Goal: Task Accomplishment & Management: Use online tool/utility

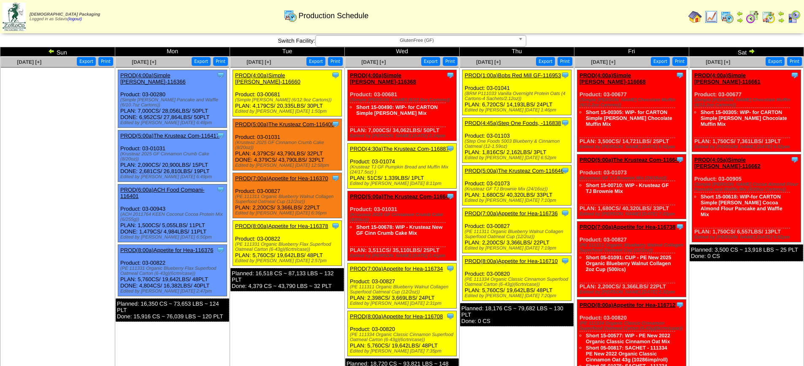
click at [397, 41] on span "GlutenFree (GF)" at bounding box center [417, 40] width 196 height 10
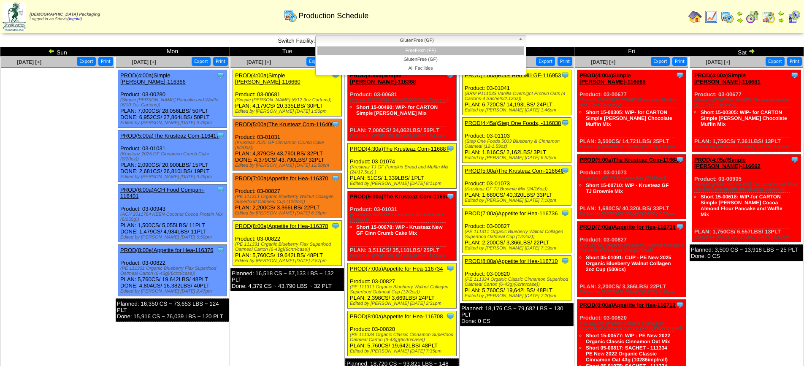
click at [403, 50] on li "FreeFrom (FF)" at bounding box center [420, 50] width 207 height 9
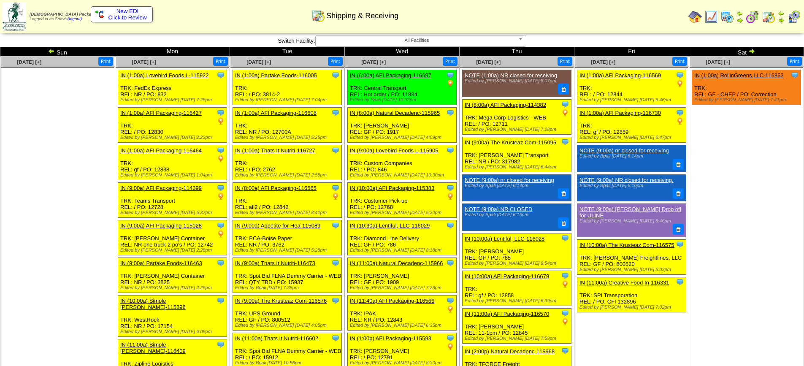
scroll to position [591, 0]
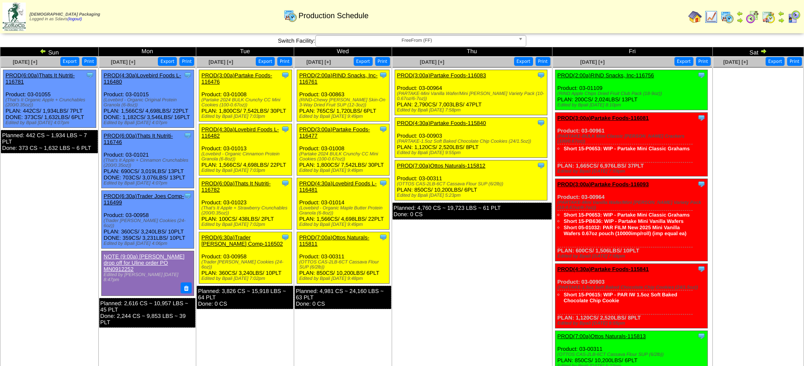
click at [461, 76] on link "PROD(3:00a)Partake Foods-116083" at bounding box center [441, 75] width 89 height 6
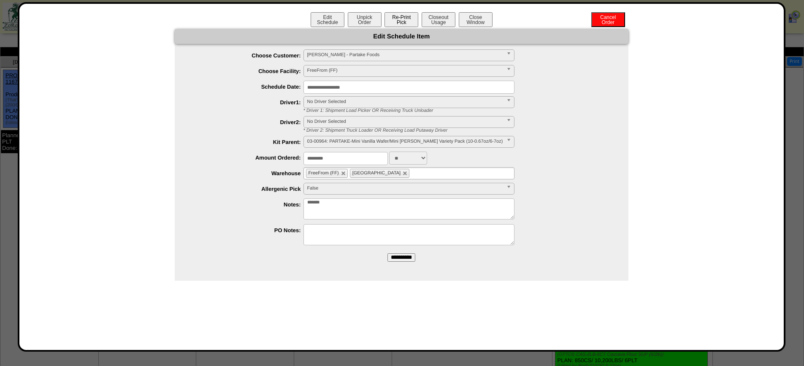
click at [393, 14] on button "Re-Print Pick" at bounding box center [401, 19] width 34 height 15
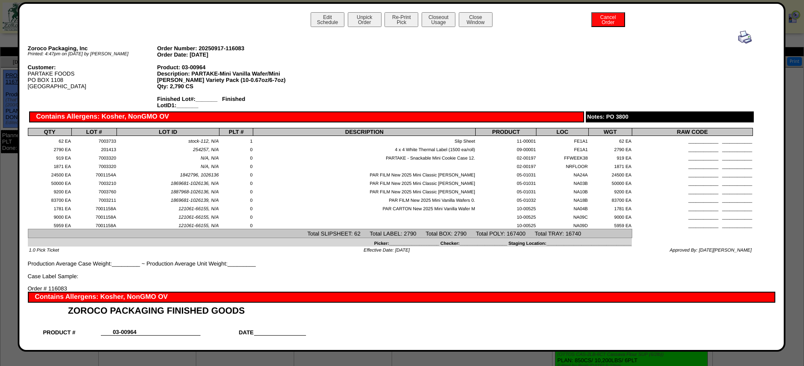
click at [738, 38] on img at bounding box center [745, 37] width 14 height 14
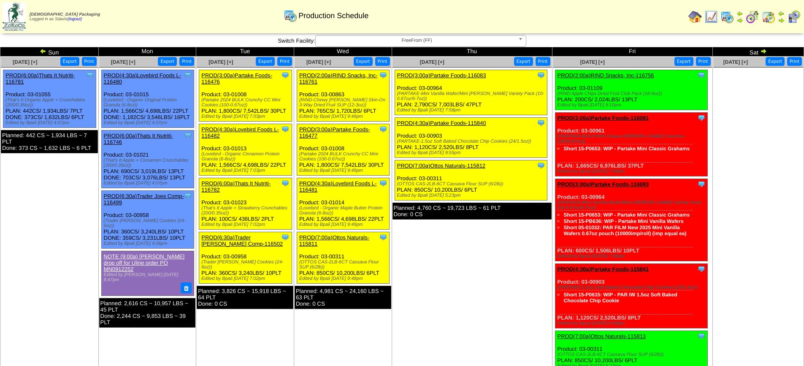
click at [465, 123] on link "PROD(4:30a)Partake Foods-115840" at bounding box center [441, 123] width 89 height 6
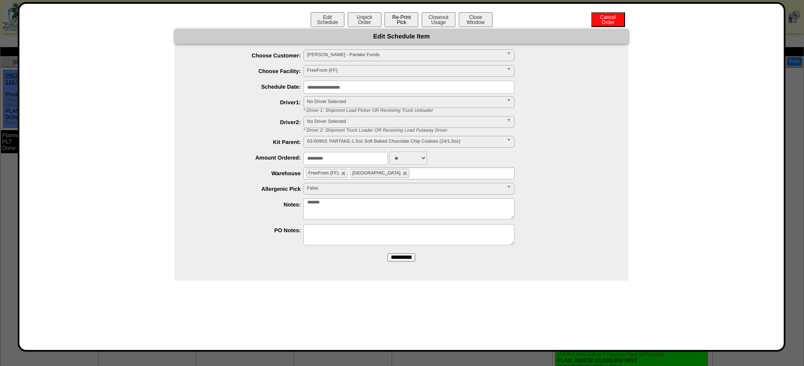
click at [403, 17] on button "Re-Print Pick" at bounding box center [401, 19] width 34 height 15
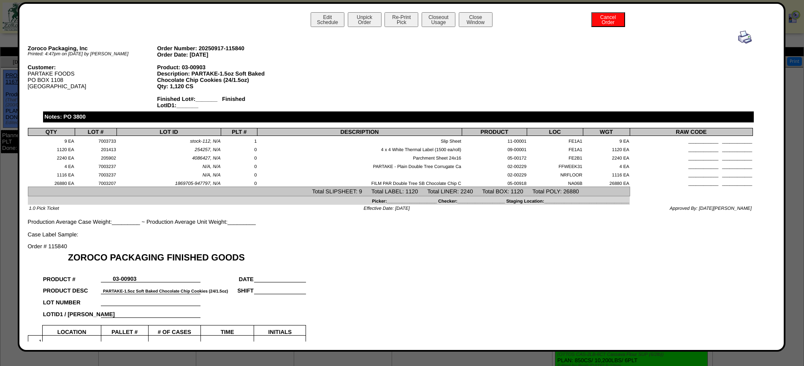
click at [738, 35] on img at bounding box center [745, 37] width 14 height 14
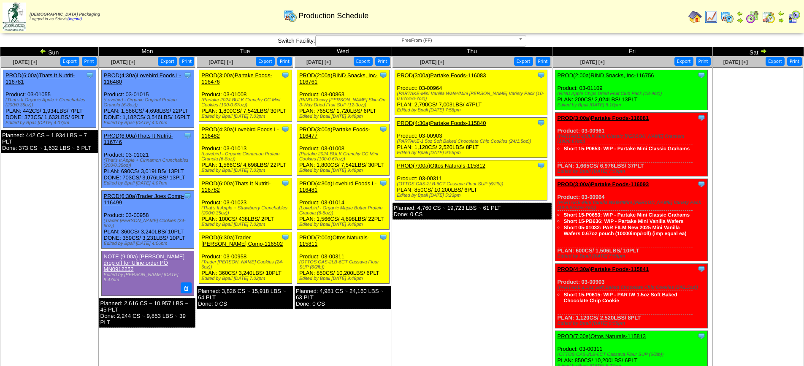
click at [458, 165] on link "PROD(7:00a)Ottos Naturals-115812" at bounding box center [441, 165] width 89 height 6
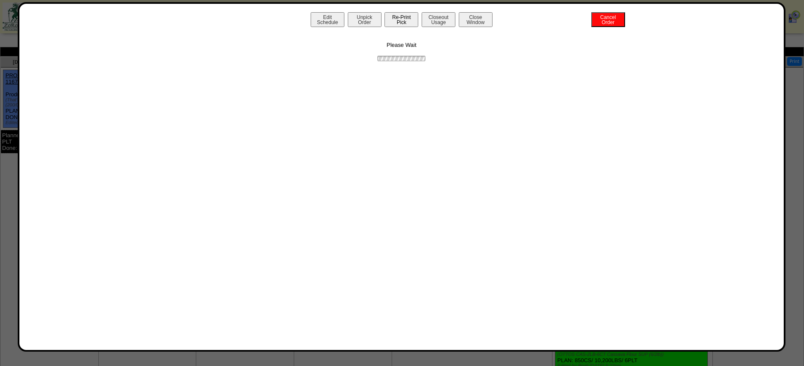
click at [400, 14] on button "Re-Print Pick" at bounding box center [401, 19] width 34 height 15
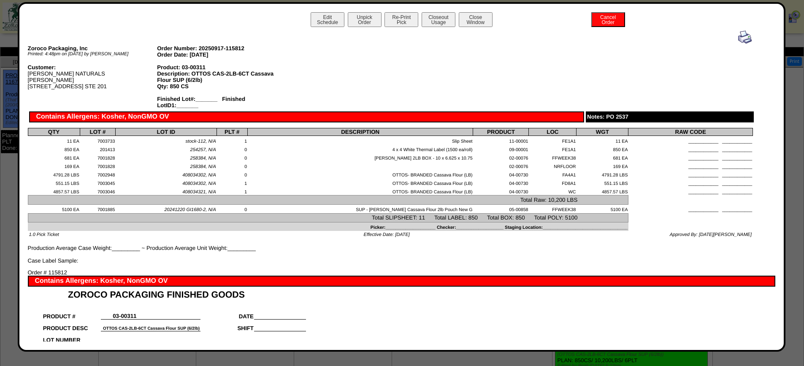
click at [738, 35] on img at bounding box center [745, 37] width 14 height 14
